Goal: Task Accomplishment & Management: Use online tool/utility

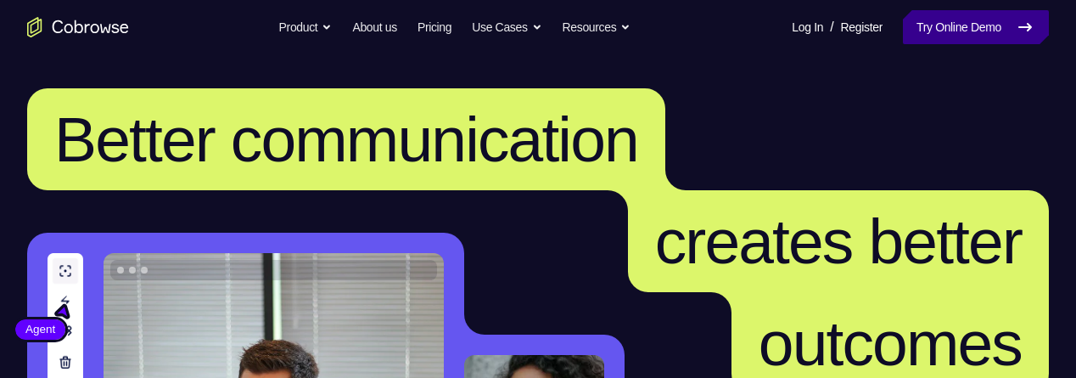
click at [951, 37] on link "Try Online Demo" at bounding box center [976, 27] width 146 height 34
click at [965, 25] on link "Try Online Demo" at bounding box center [976, 27] width 146 height 34
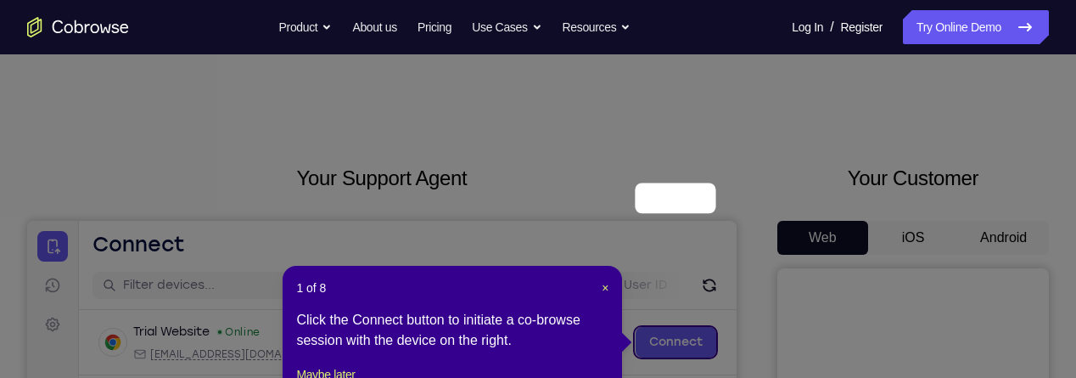
scroll to position [143, 0]
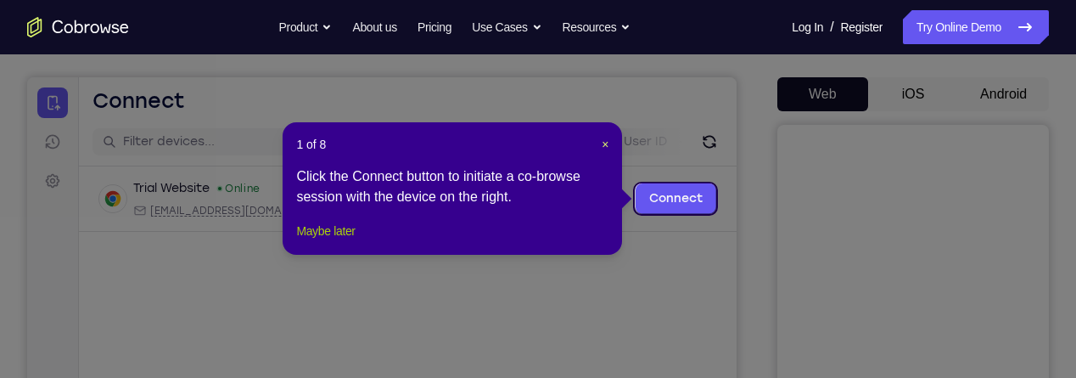
click at [318, 241] on button "Maybe later" at bounding box center [325, 231] width 59 height 20
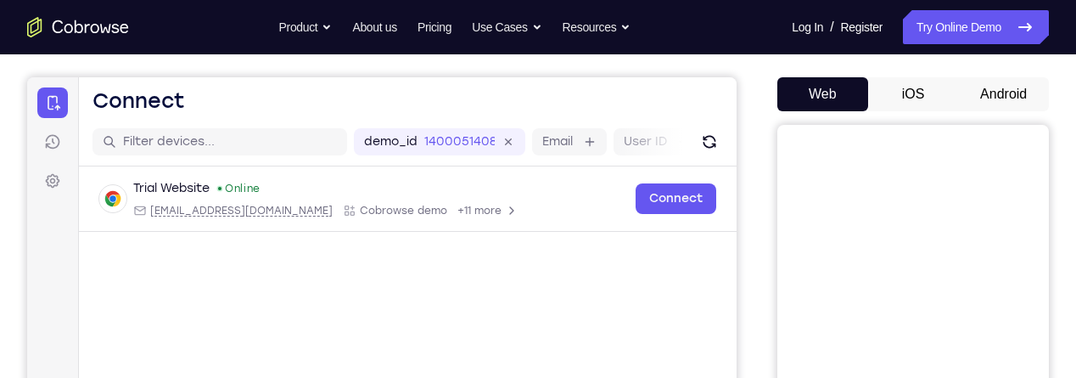
click at [1002, 89] on button "Android" at bounding box center [1003, 94] width 91 height 34
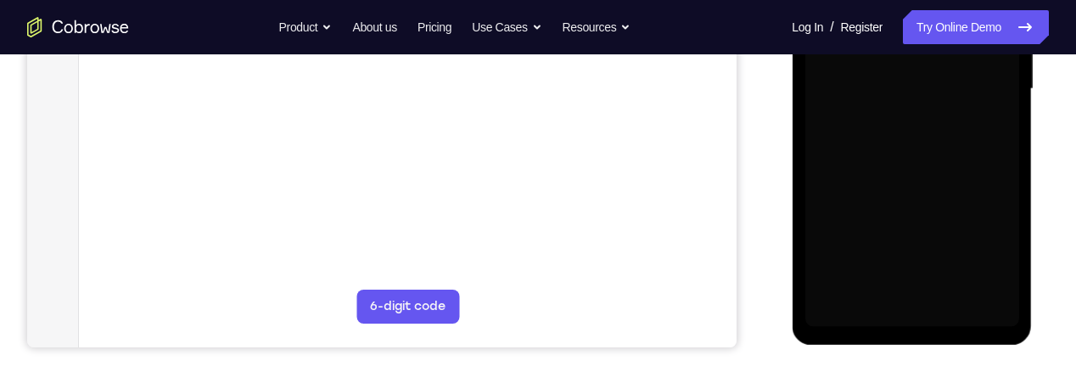
scroll to position [0, 0]
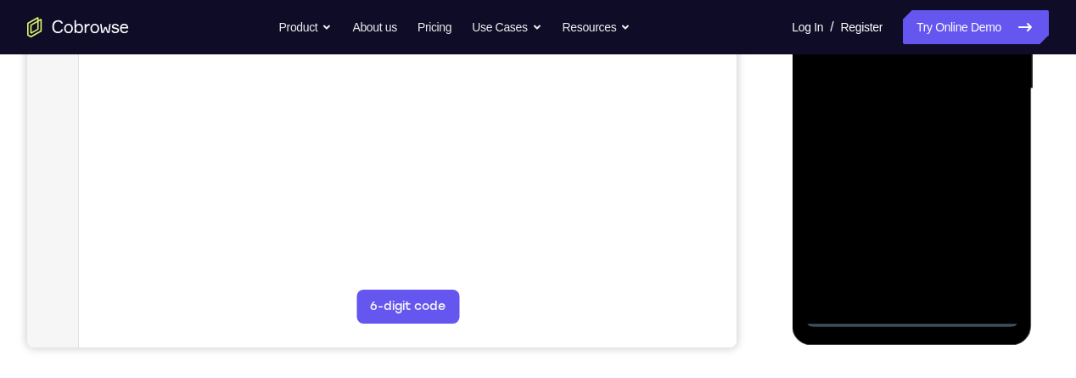
click at [915, 311] on div at bounding box center [912, 88] width 214 height 475
click at [990, 228] on div at bounding box center [912, 88] width 214 height 475
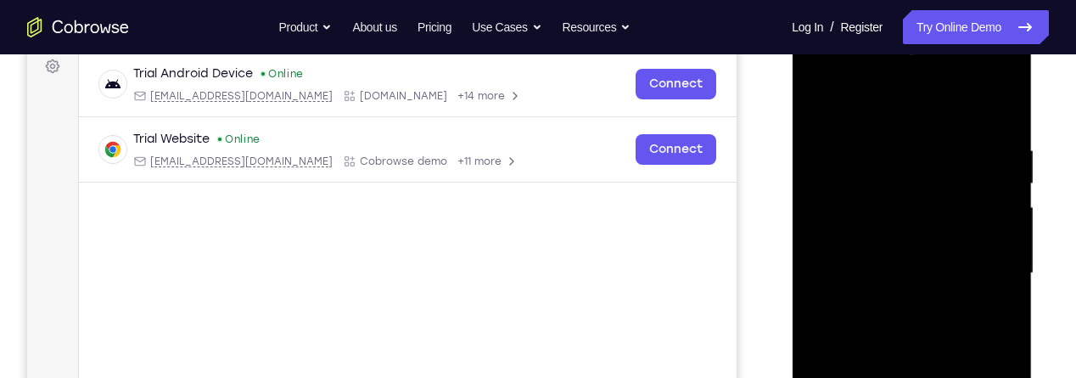
scroll to position [183, 0]
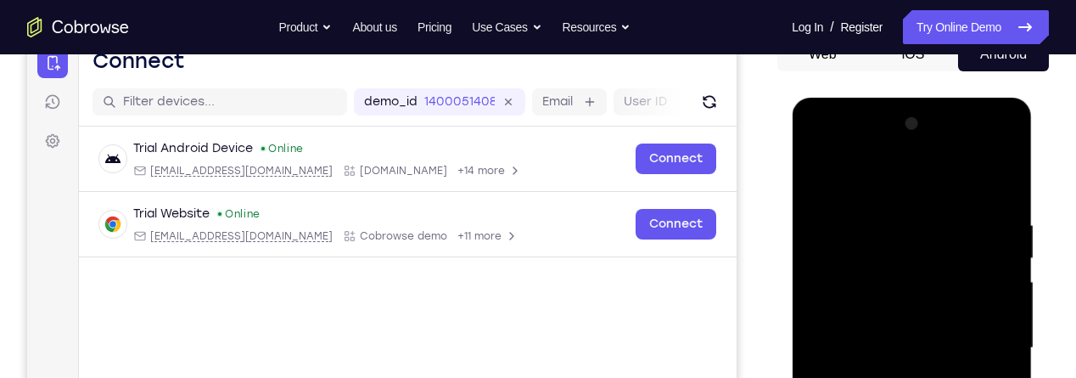
click at [893, 177] on div at bounding box center [912, 347] width 214 height 475
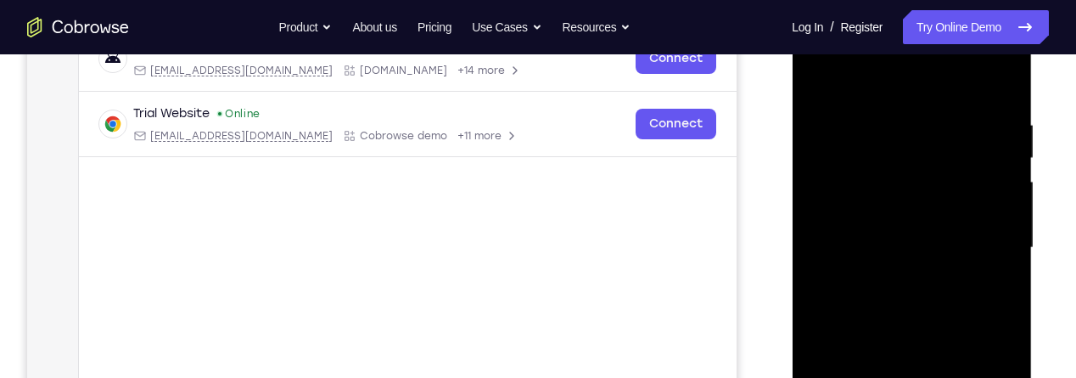
scroll to position [289, 0]
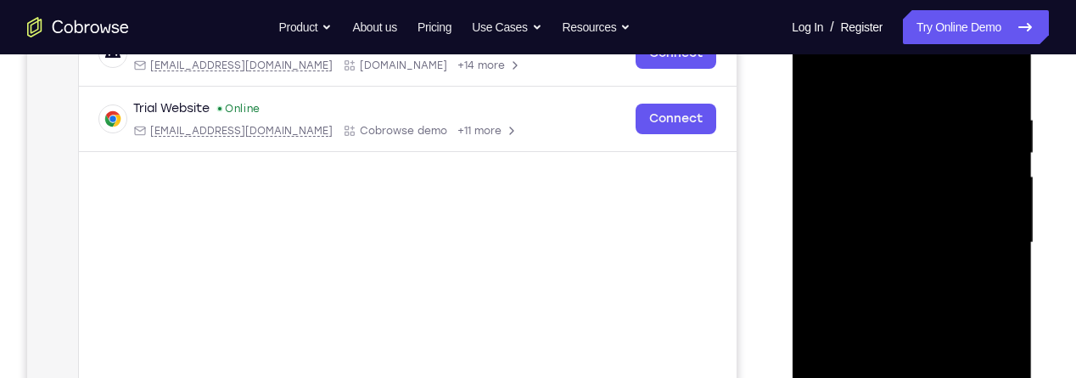
click at [978, 233] on div at bounding box center [912, 242] width 214 height 475
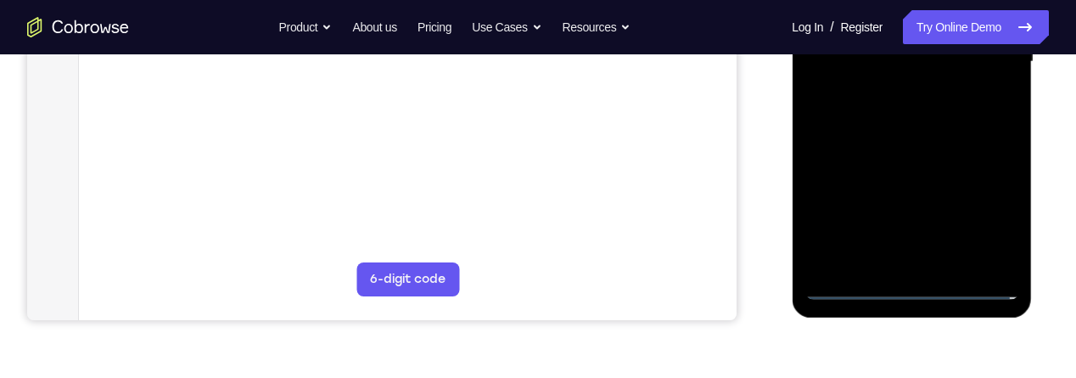
scroll to position [474, 0]
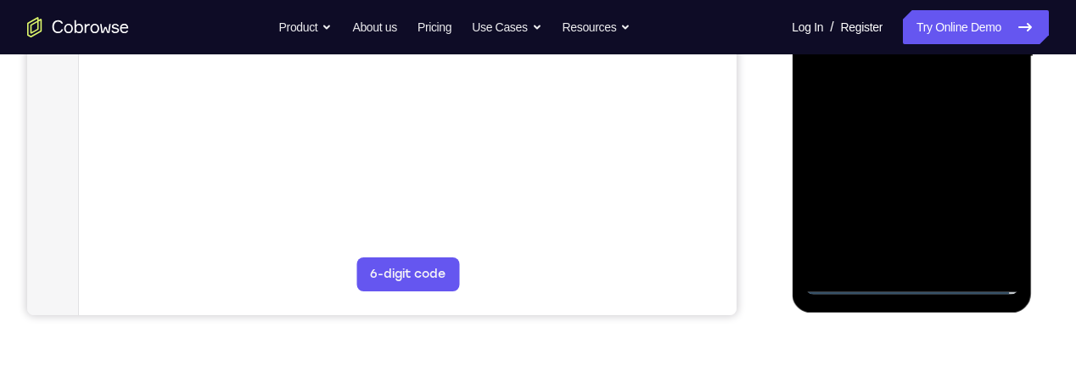
click at [894, 255] on div at bounding box center [912, 56] width 214 height 475
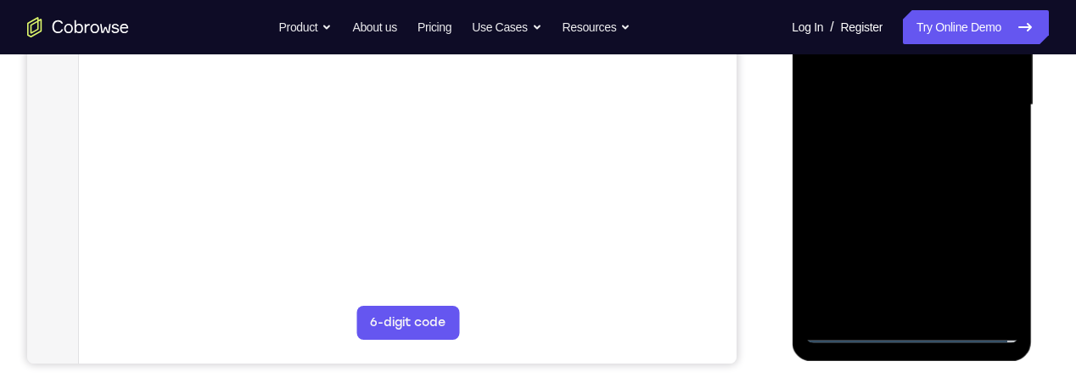
scroll to position [423, 0]
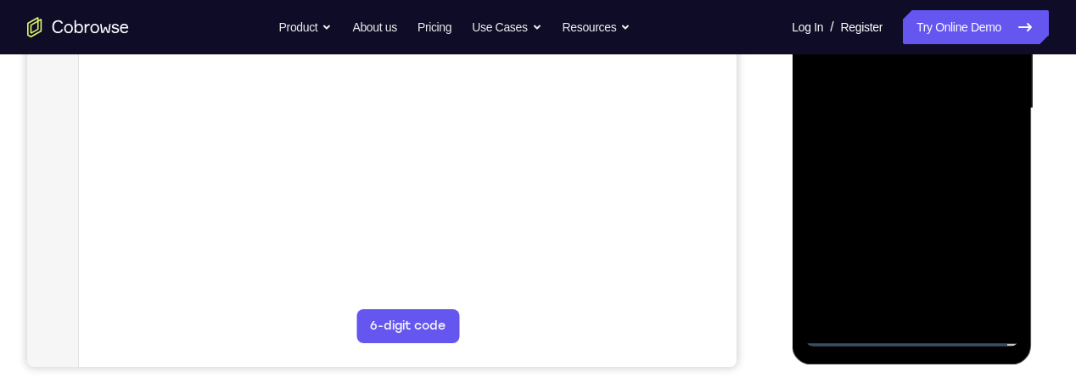
click at [916, 88] on div at bounding box center [912, 108] width 214 height 475
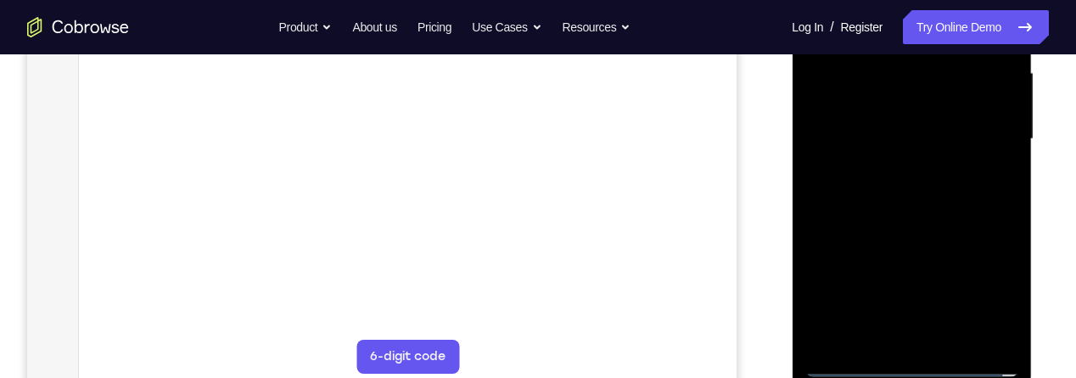
scroll to position [385, 0]
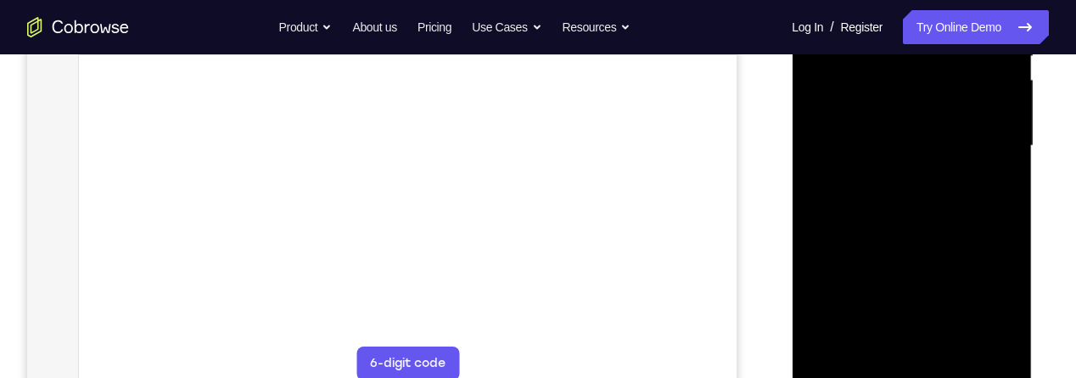
click at [920, 113] on div at bounding box center [912, 145] width 214 height 475
click at [923, 145] on div at bounding box center [912, 145] width 214 height 475
click at [936, 212] on div at bounding box center [912, 145] width 214 height 475
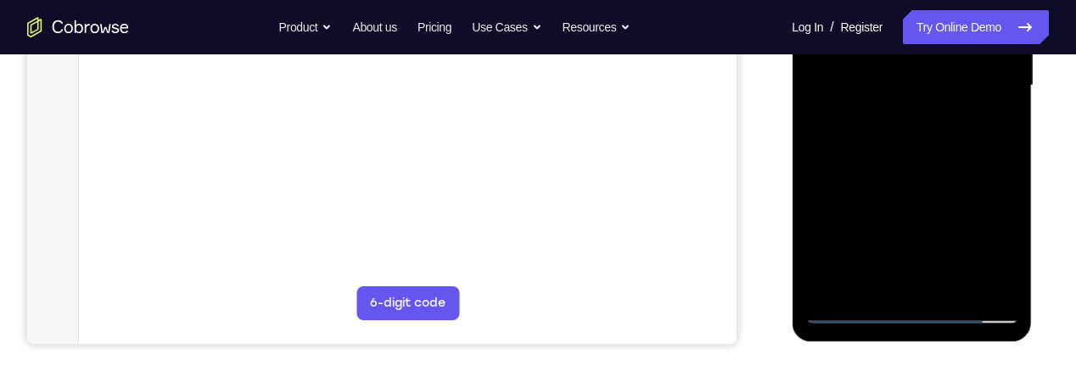
scroll to position [440, 0]
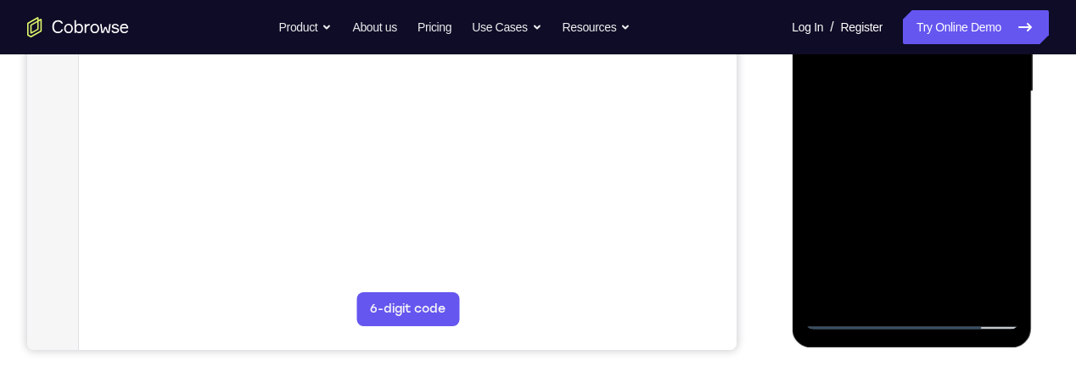
click at [934, 154] on div at bounding box center [912, 91] width 214 height 475
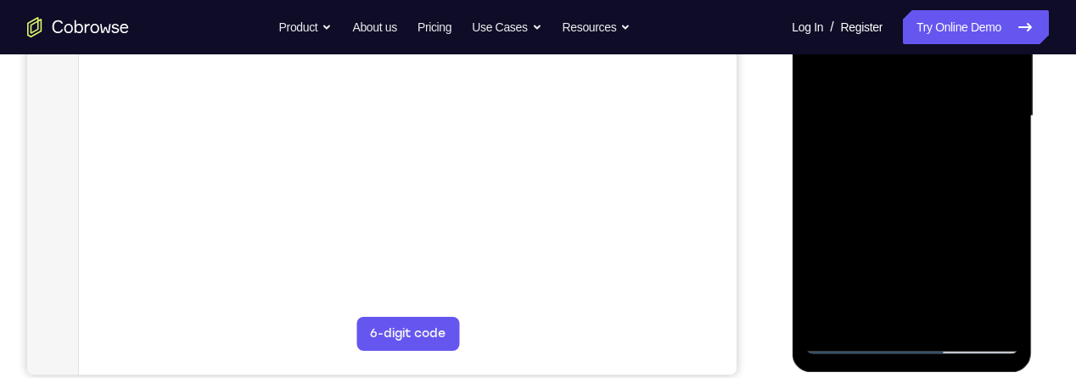
scroll to position [417, 0]
click at [954, 314] on div at bounding box center [912, 114] width 214 height 475
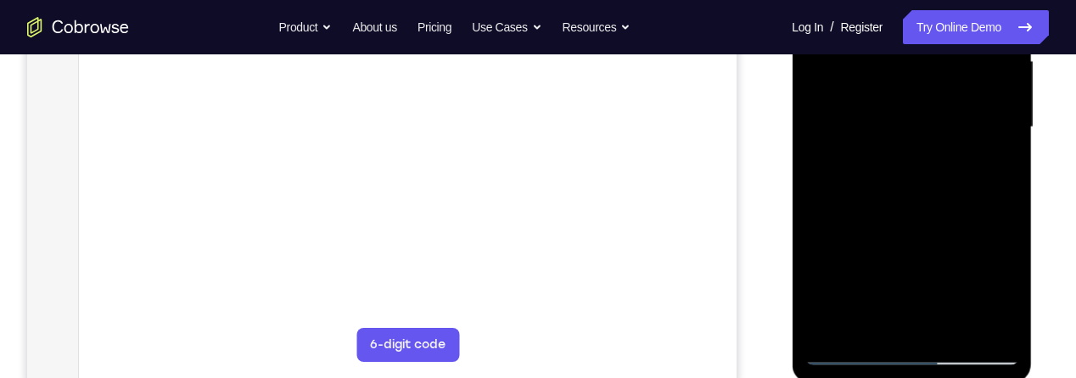
scroll to position [385, 0]
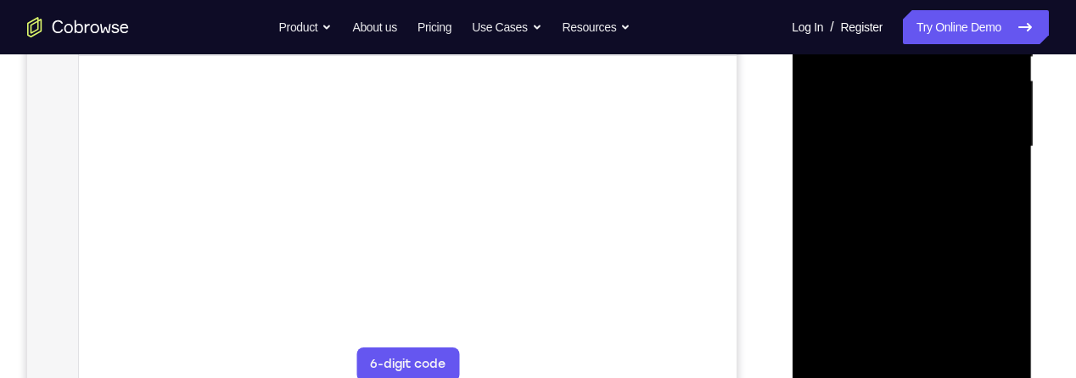
click at [927, 237] on div at bounding box center [912, 146] width 214 height 475
click at [942, 128] on div at bounding box center [912, 146] width 214 height 475
click at [912, 244] on div at bounding box center [912, 146] width 214 height 475
click at [964, 246] on div at bounding box center [912, 146] width 214 height 475
click at [991, 192] on div at bounding box center [912, 146] width 214 height 475
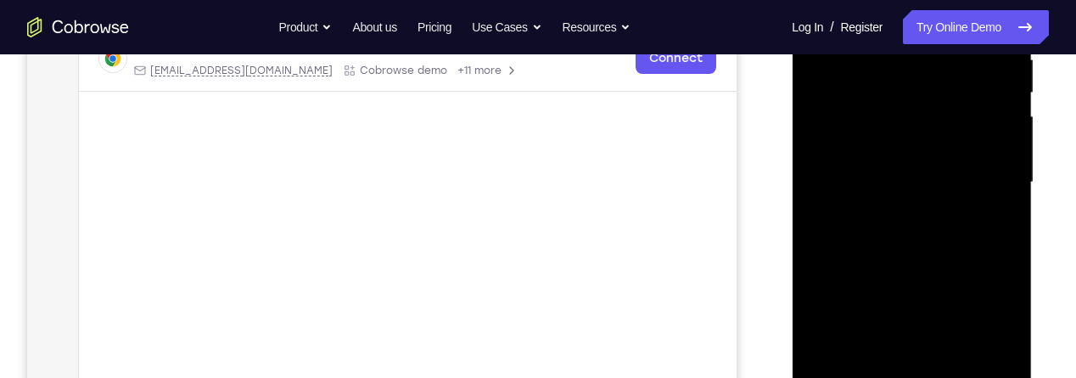
scroll to position [336, 0]
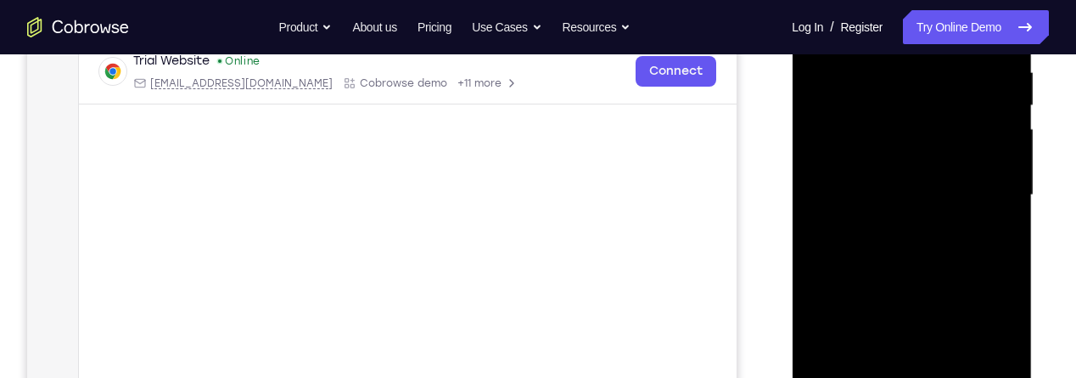
click at [860, 122] on div at bounding box center [912, 195] width 214 height 475
click at [901, 275] on div at bounding box center [912, 195] width 214 height 475
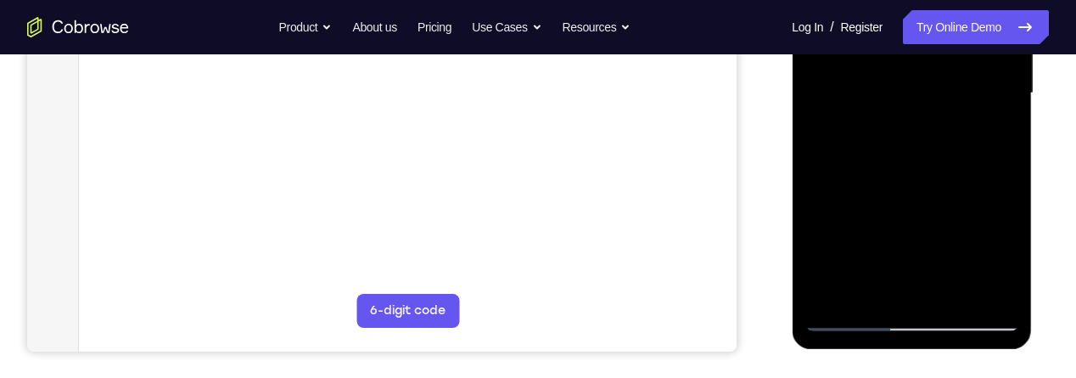
scroll to position [439, 0]
click at [876, 285] on div at bounding box center [912, 92] width 214 height 475
click at [891, 194] on div at bounding box center [912, 92] width 214 height 475
click at [872, 192] on div at bounding box center [912, 92] width 214 height 475
click at [862, 186] on div at bounding box center [912, 92] width 214 height 475
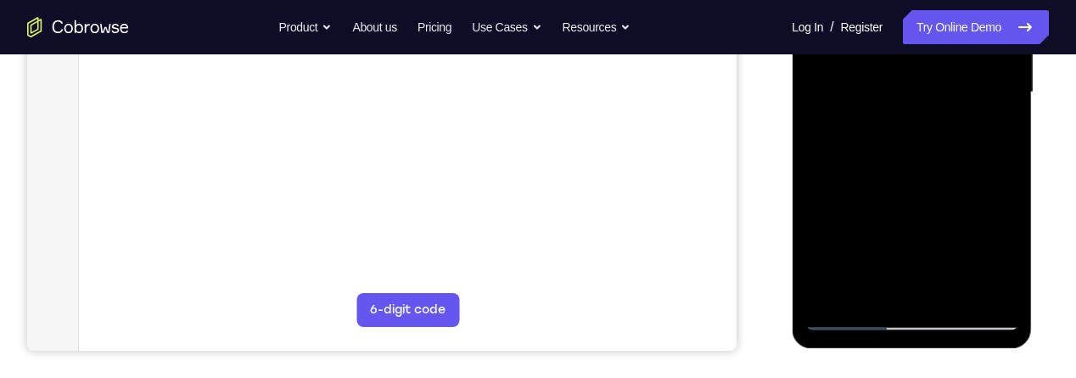
click at [993, 115] on div at bounding box center [912, 92] width 214 height 475
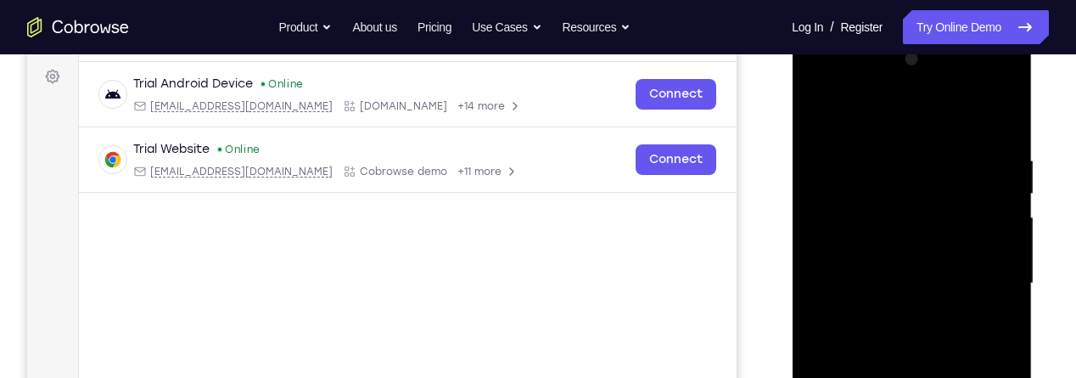
scroll to position [195, 0]
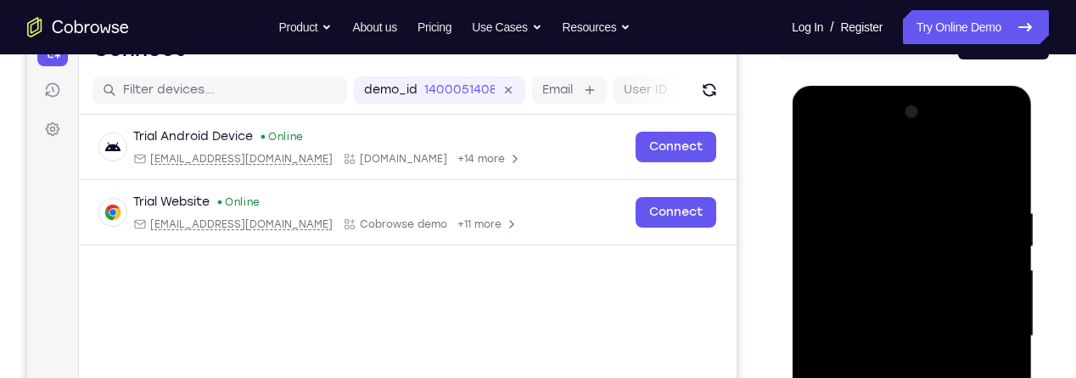
click at [827, 173] on div at bounding box center [912, 335] width 214 height 475
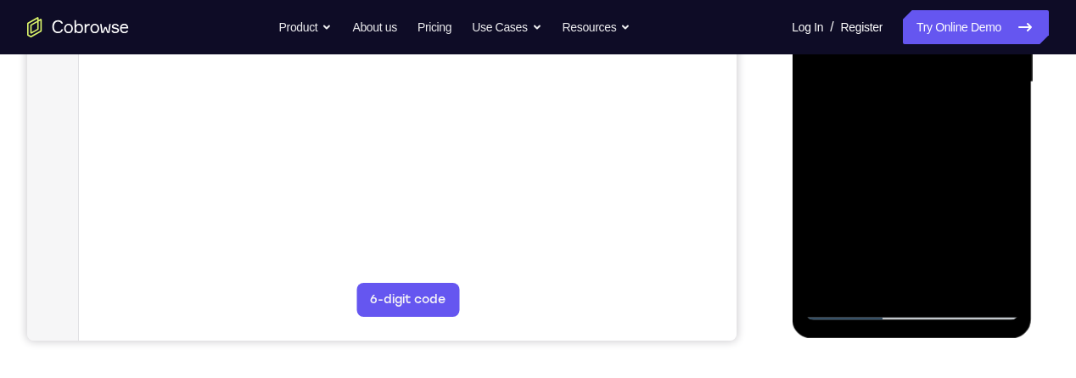
scroll to position [451, 0]
click at [907, 212] on div at bounding box center [912, 80] width 214 height 475
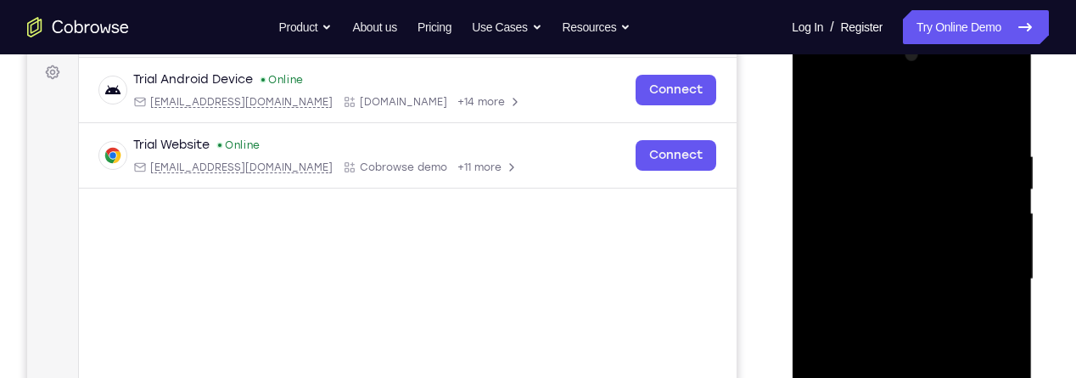
scroll to position [251, 0]
click at [891, 111] on div at bounding box center [912, 279] width 214 height 475
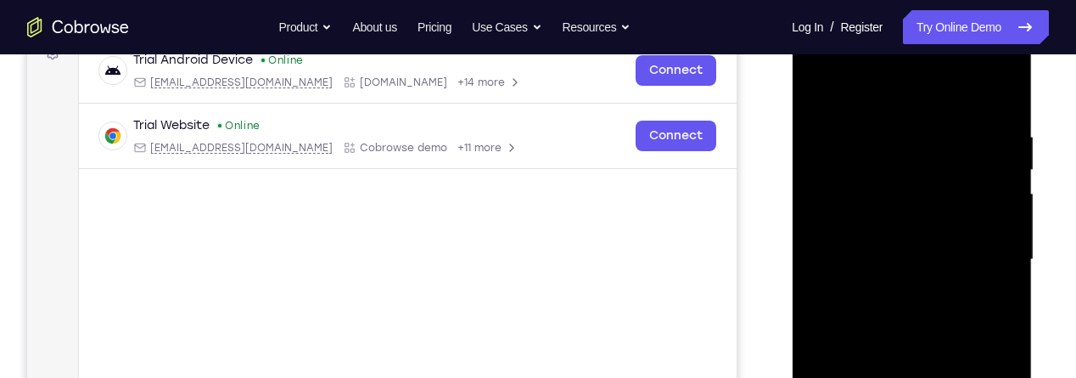
scroll to position [267, 0]
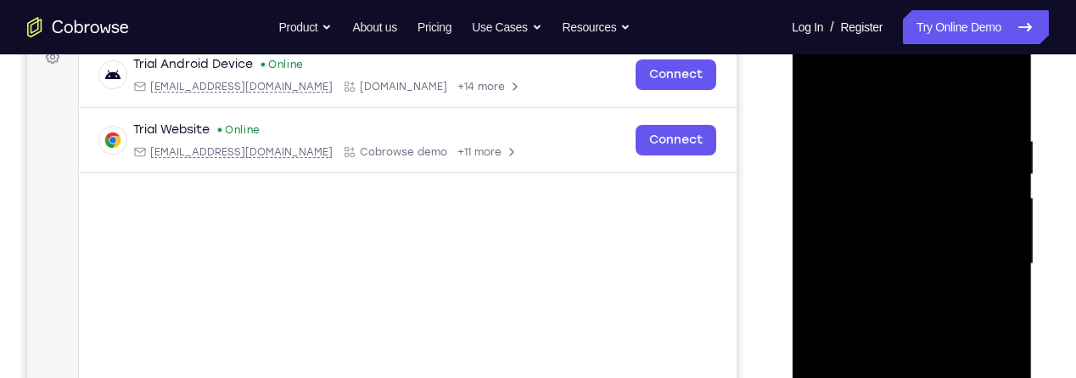
click at [823, 99] on div at bounding box center [912, 263] width 214 height 475
click at [824, 93] on div at bounding box center [912, 263] width 214 height 475
click at [933, 244] on div at bounding box center [912, 263] width 214 height 475
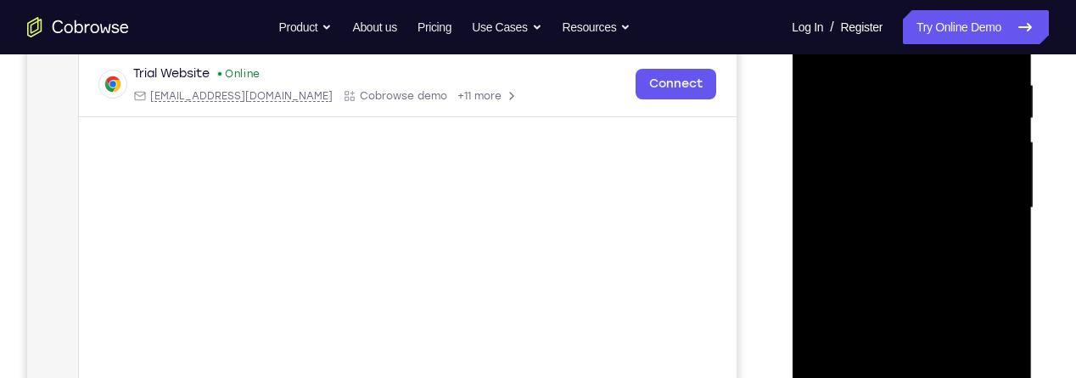
scroll to position [328, 0]
click at [850, 192] on div at bounding box center [912, 203] width 214 height 475
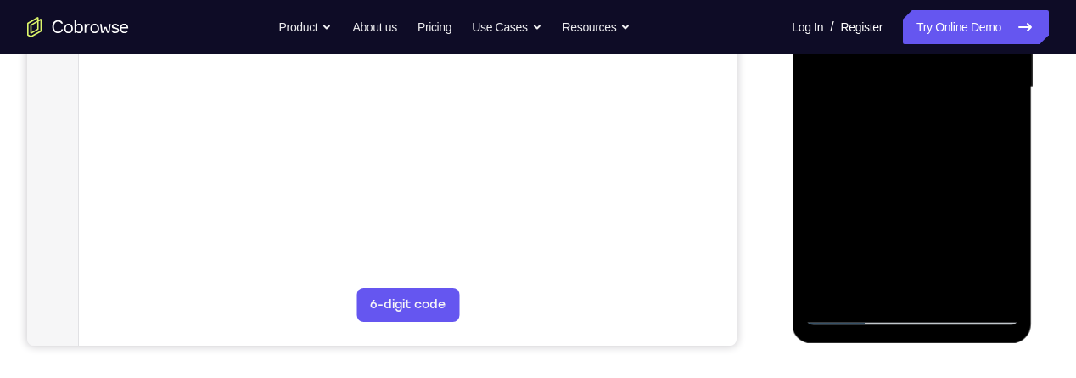
scroll to position [451, 0]
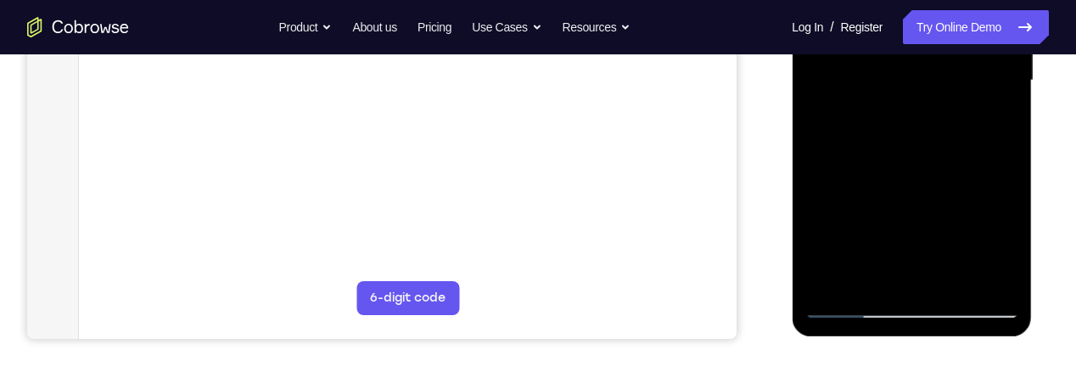
click at [847, 182] on div at bounding box center [912, 80] width 214 height 475
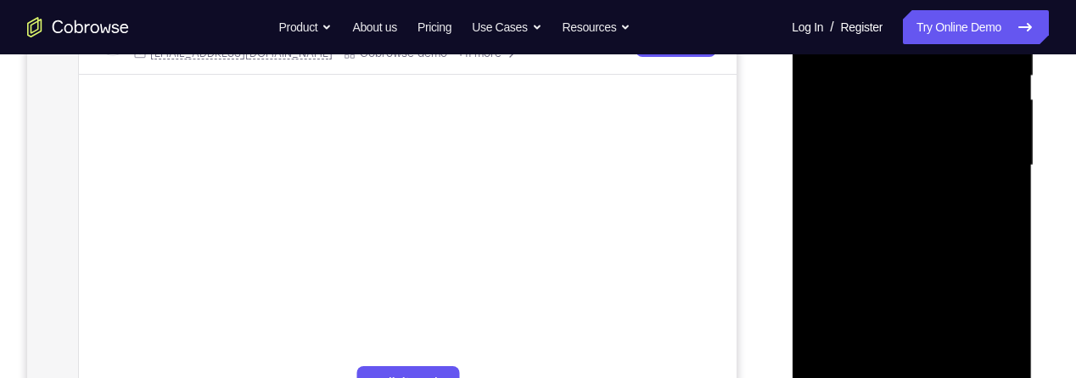
scroll to position [363, 0]
